Goal: Task Accomplishment & Management: Use online tool/utility

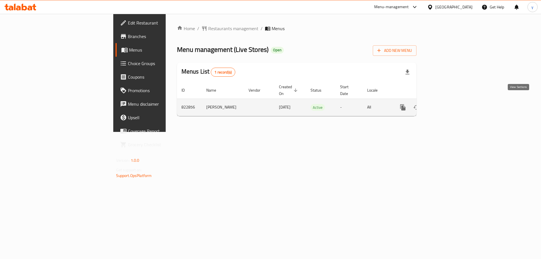
click at [447, 104] on icon "enhanced table" at bounding box center [443, 107] width 7 height 7
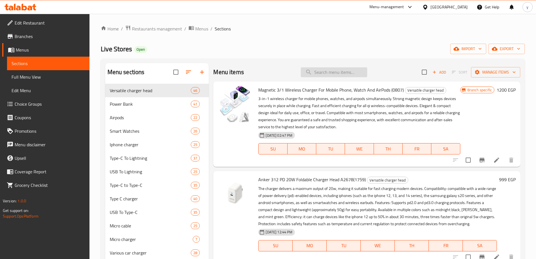
click at [336, 73] on input "search" at bounding box center [334, 72] width 66 height 10
paste input "Carabis Waist Bag For Men And Women (1742)"
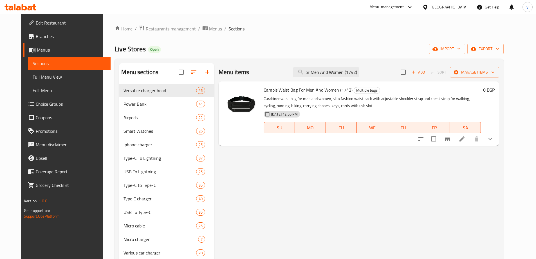
type input "Carabis Waist Bag For Men And Women (1742)"
click at [465, 139] on icon at bounding box center [462, 138] width 5 height 5
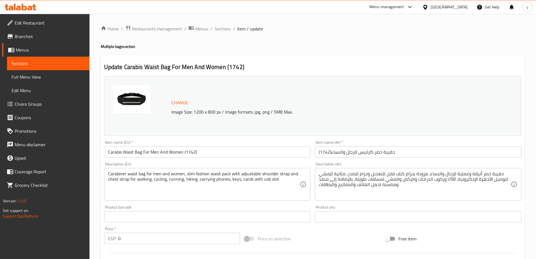
click at [355, 49] on h4 "Multiple bags section" at bounding box center [313, 47] width 424 height 6
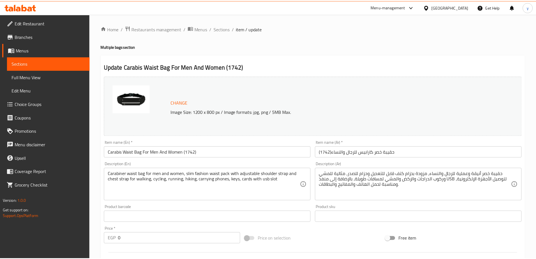
scroll to position [176, 0]
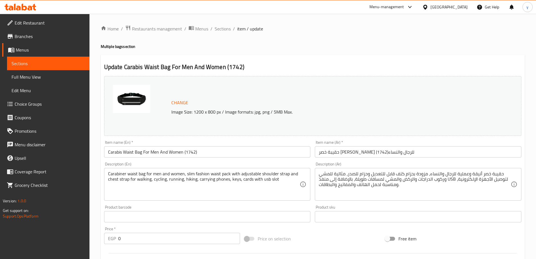
click at [319, 73] on div "Update Carabis Waist Bag For Men And Women (1742) Change Image Size: 1200 x 800…" at bounding box center [313, 245] width 424 height 381
click at [329, 78] on div "Change Image Size: 1200 x 800 px / Image formats: jpg, png / 5MB Max." at bounding box center [313, 106] width 418 height 60
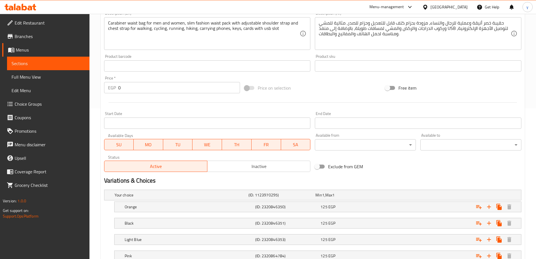
scroll to position [52, 0]
